Goal: Book appointment/travel/reservation

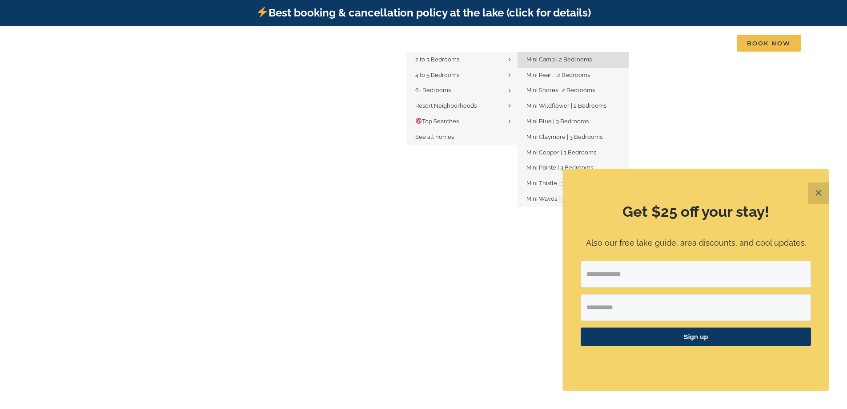
click at [558, 61] on span "Mini Camp | 2 Bedrooms" at bounding box center [558, 59] width 65 height 7
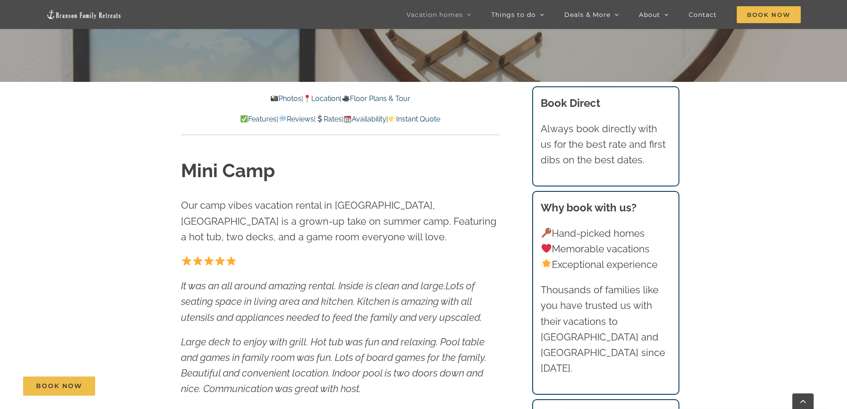
scroll to position [356, 0]
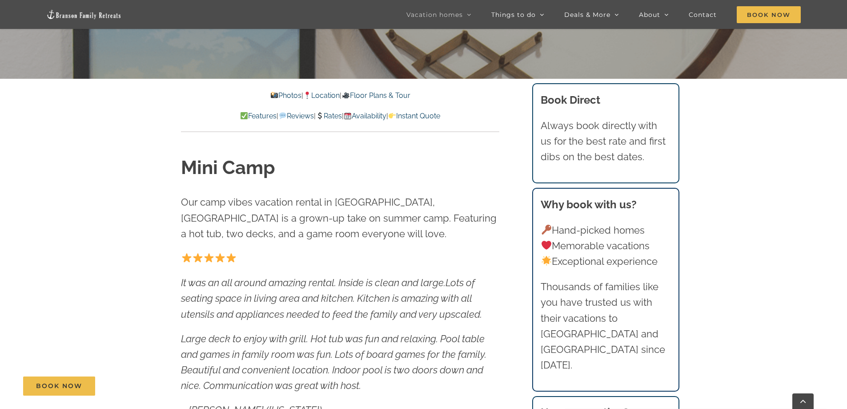
click at [334, 117] on link "Rates" at bounding box center [329, 116] width 26 height 8
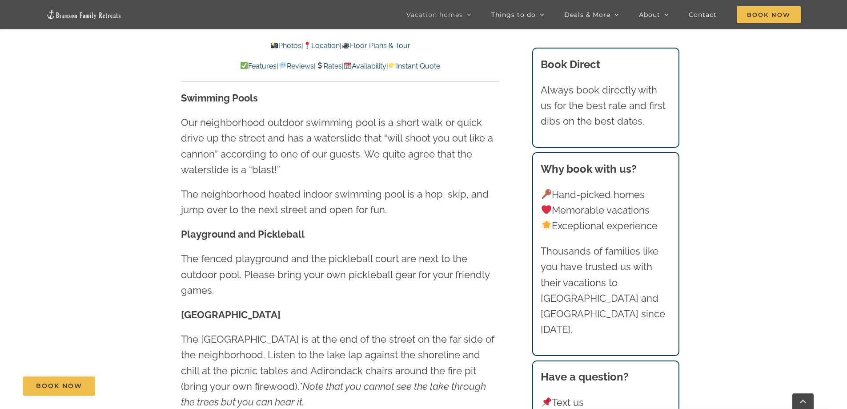
scroll to position [2287, 0]
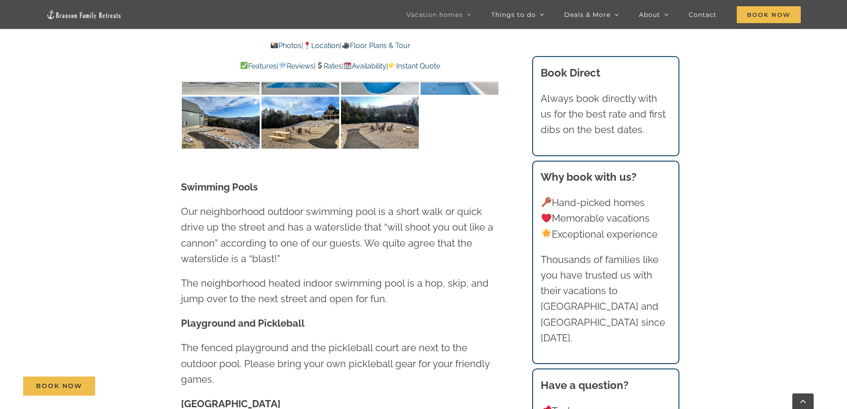
click at [376, 68] on link "Availability" at bounding box center [365, 66] width 43 height 8
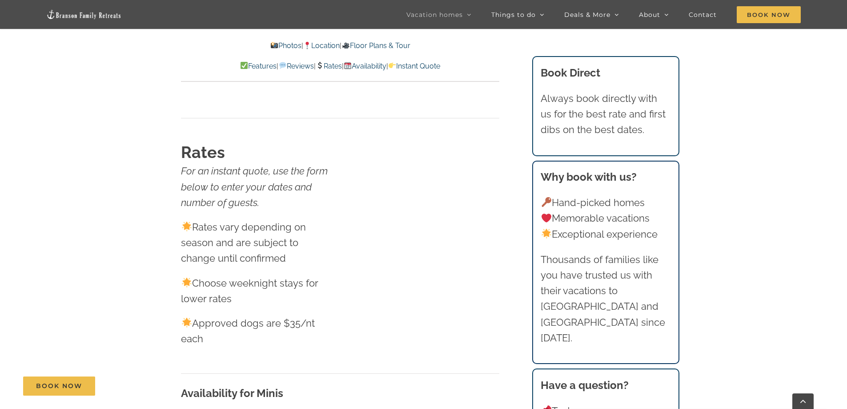
scroll to position [5132, 0]
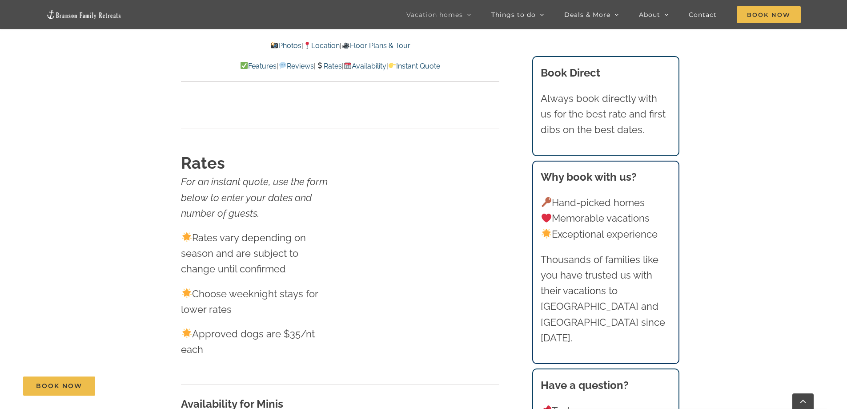
click at [441, 71] on p "Features | Reviews | Rates | Availability | Instant Quote" at bounding box center [340, 66] width 318 height 12
click at [440, 68] on link "Instant Quote" at bounding box center [414, 66] width 52 height 8
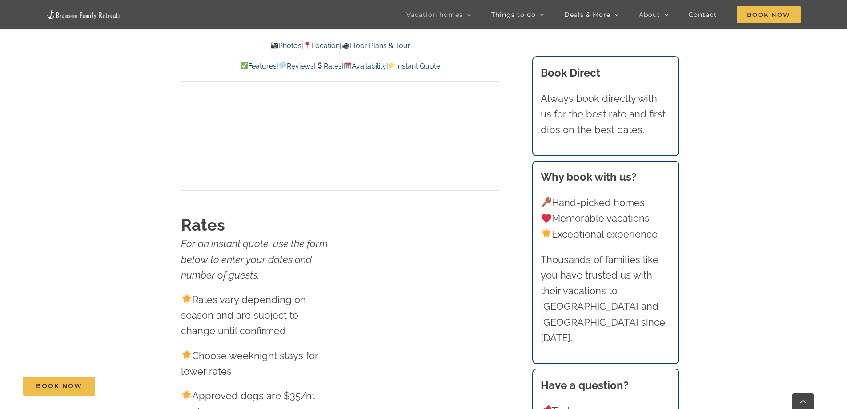
scroll to position [4928, 0]
